Goal: Task Accomplishment & Management: Manage account settings

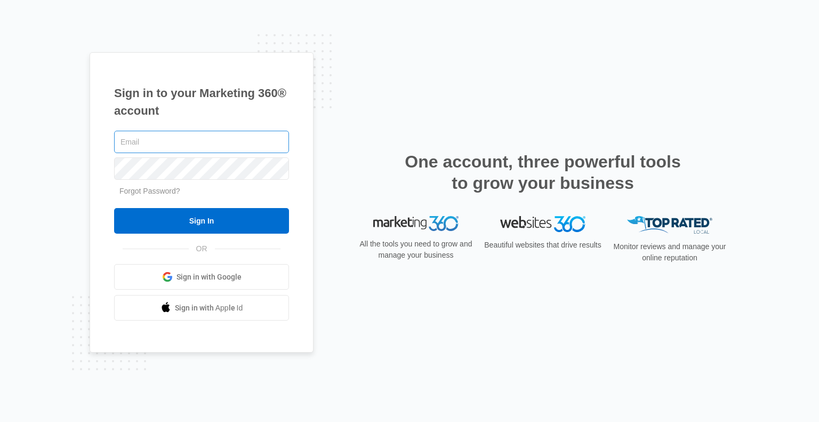
click at [150, 141] on input "text" at bounding box center [201, 142] width 175 height 22
type input "[EMAIL_ADDRESS][DOMAIN_NAME]"
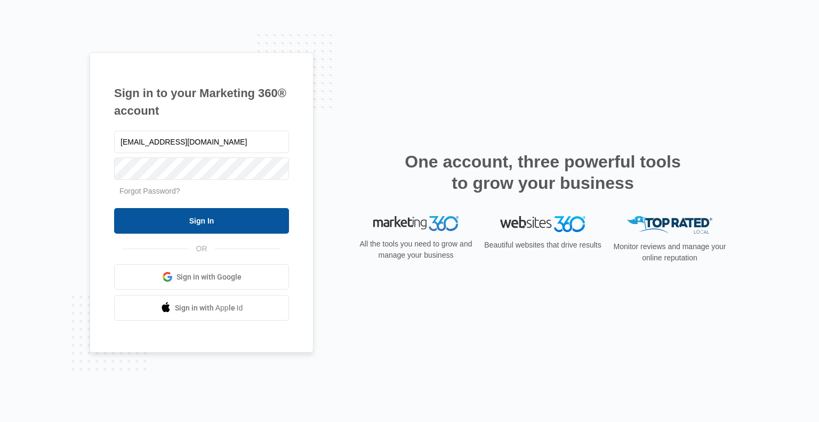
click at [213, 222] on input "Sign In" at bounding box center [201, 221] width 175 height 26
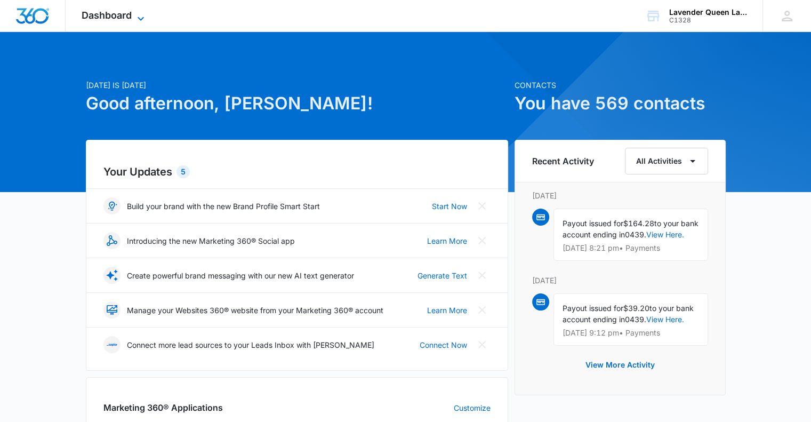
click at [141, 14] on icon at bounding box center [140, 18] width 13 height 13
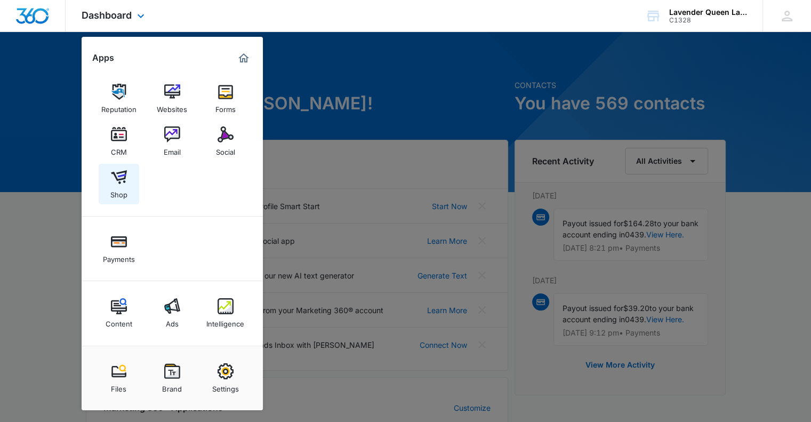
click at [120, 183] on img at bounding box center [119, 177] width 16 height 16
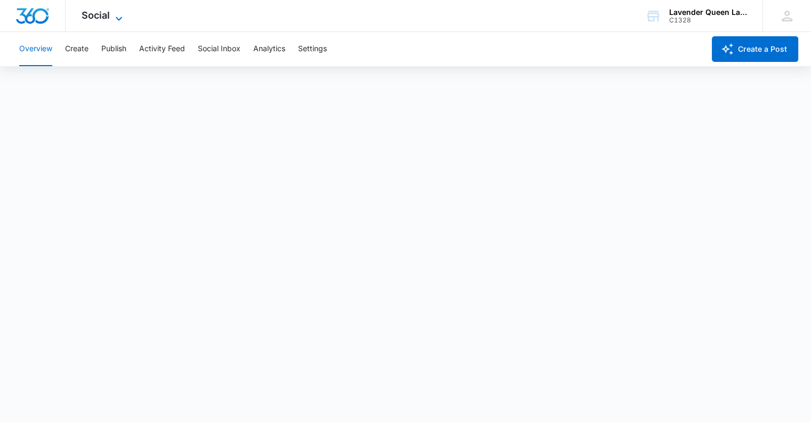
click at [117, 18] on icon at bounding box center [119, 19] width 6 height 4
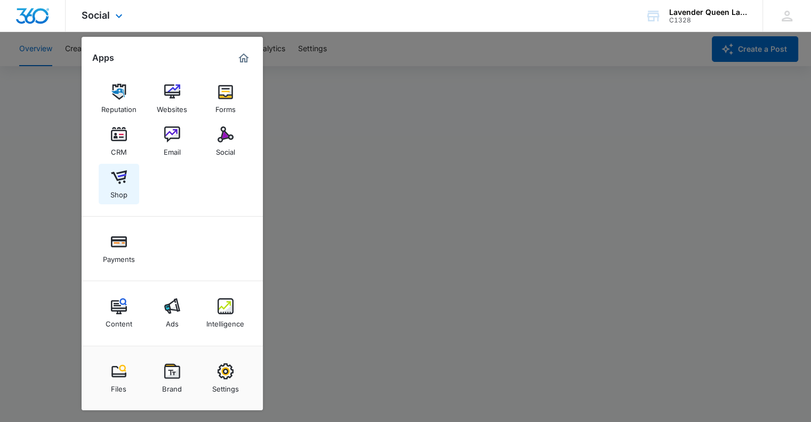
click at [124, 179] on img at bounding box center [119, 177] width 16 height 16
